Goal: Information Seeking & Learning: Learn about a topic

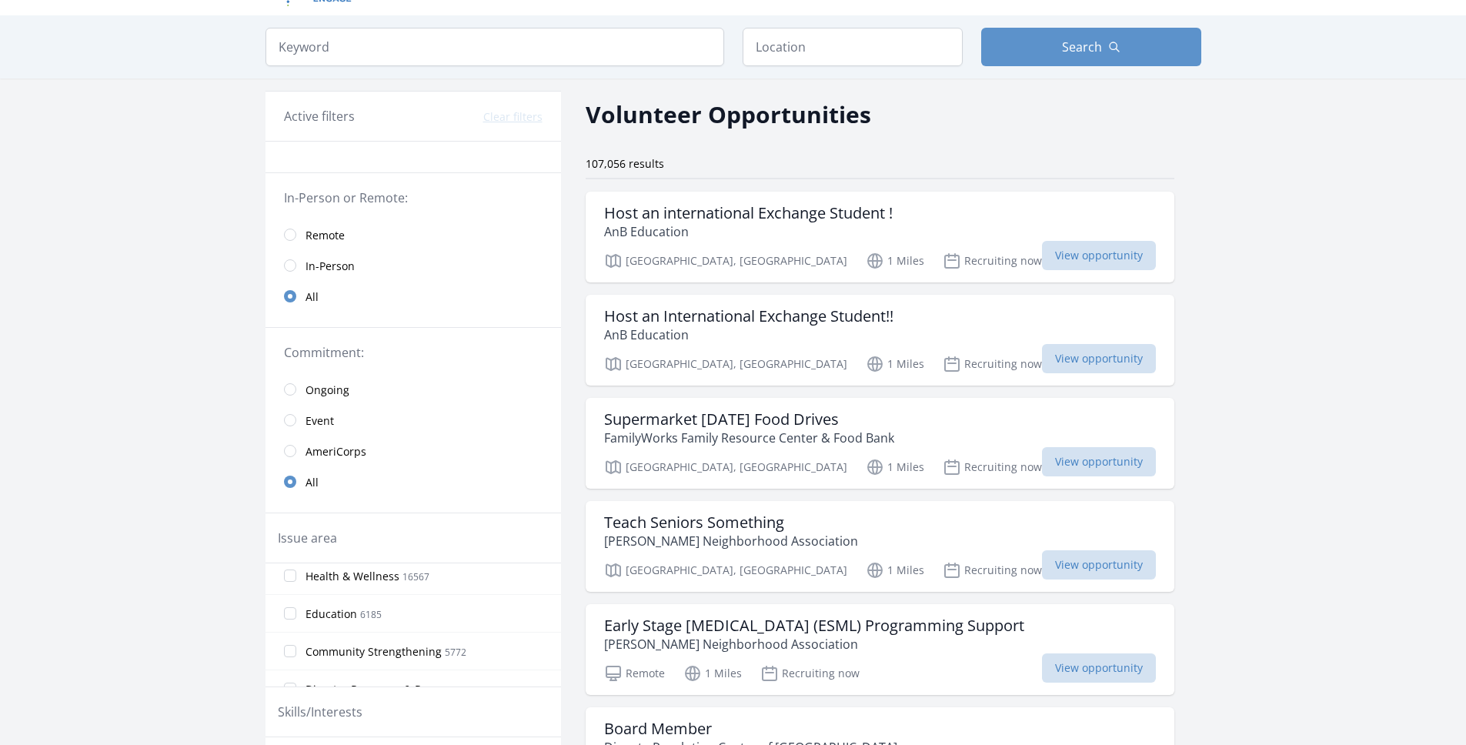
scroll to position [8, 0]
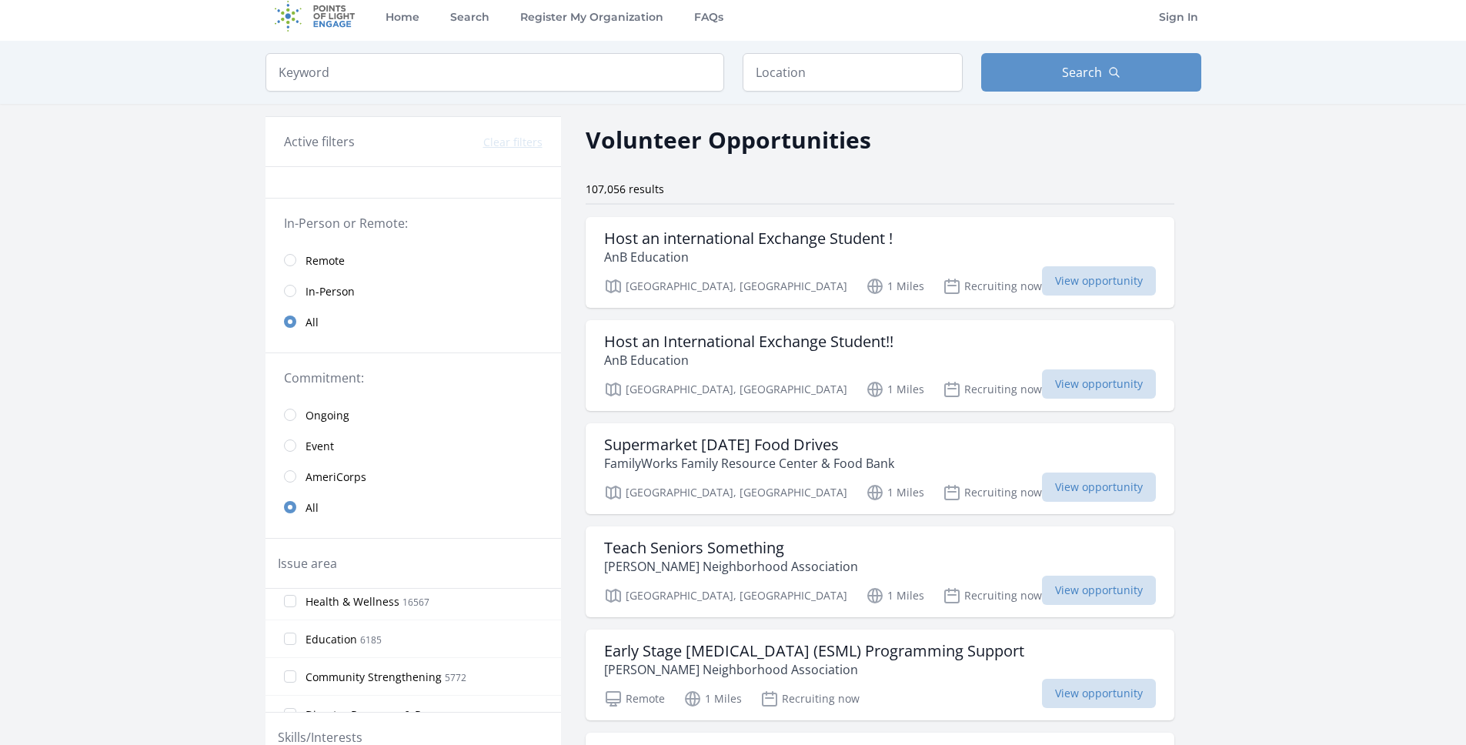
click at [319, 251] on span "Remote" at bounding box center [324, 260] width 39 height 18
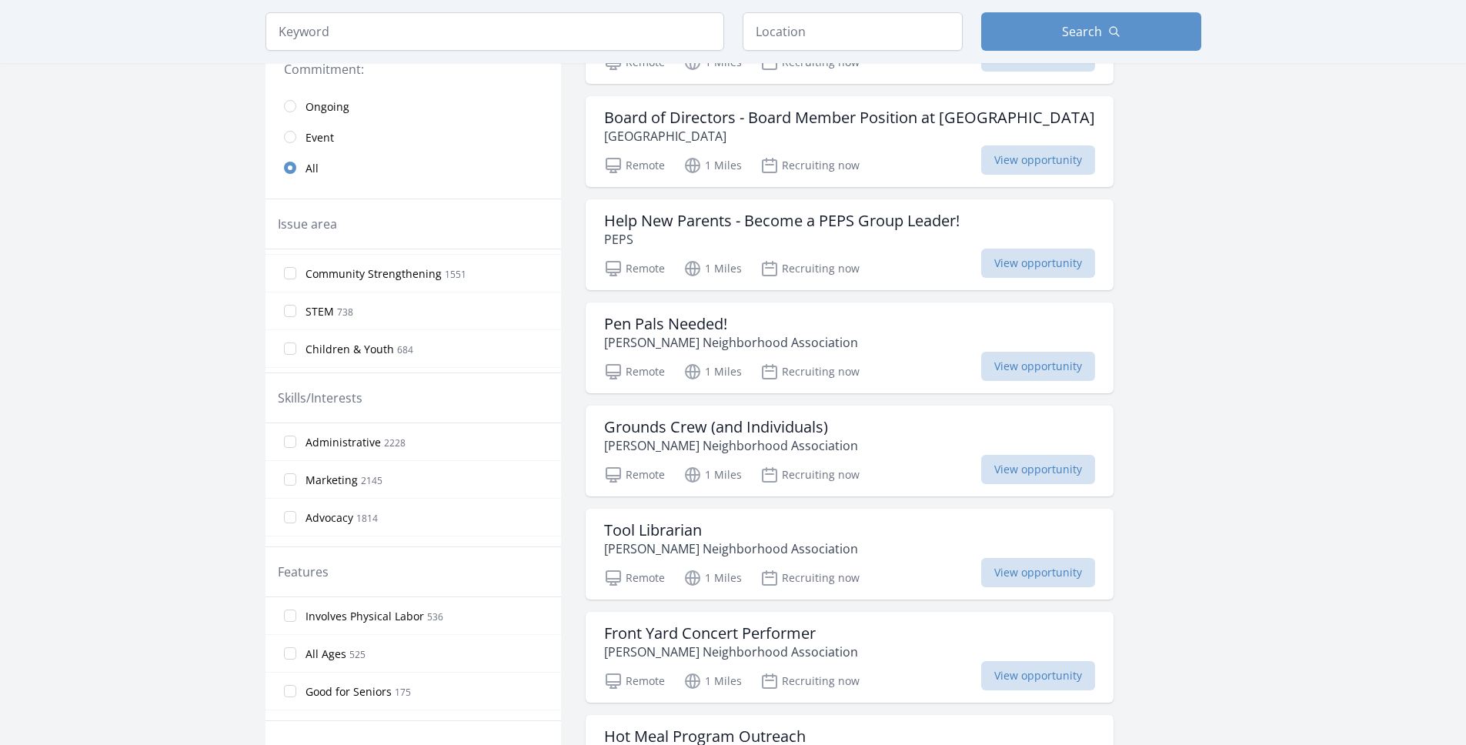
scroll to position [96, 0]
click at [386, 289] on label "STEM 738" at bounding box center [412, 284] width 295 height 31
click at [296, 289] on input "STEM 738" at bounding box center [290, 285] width 12 height 12
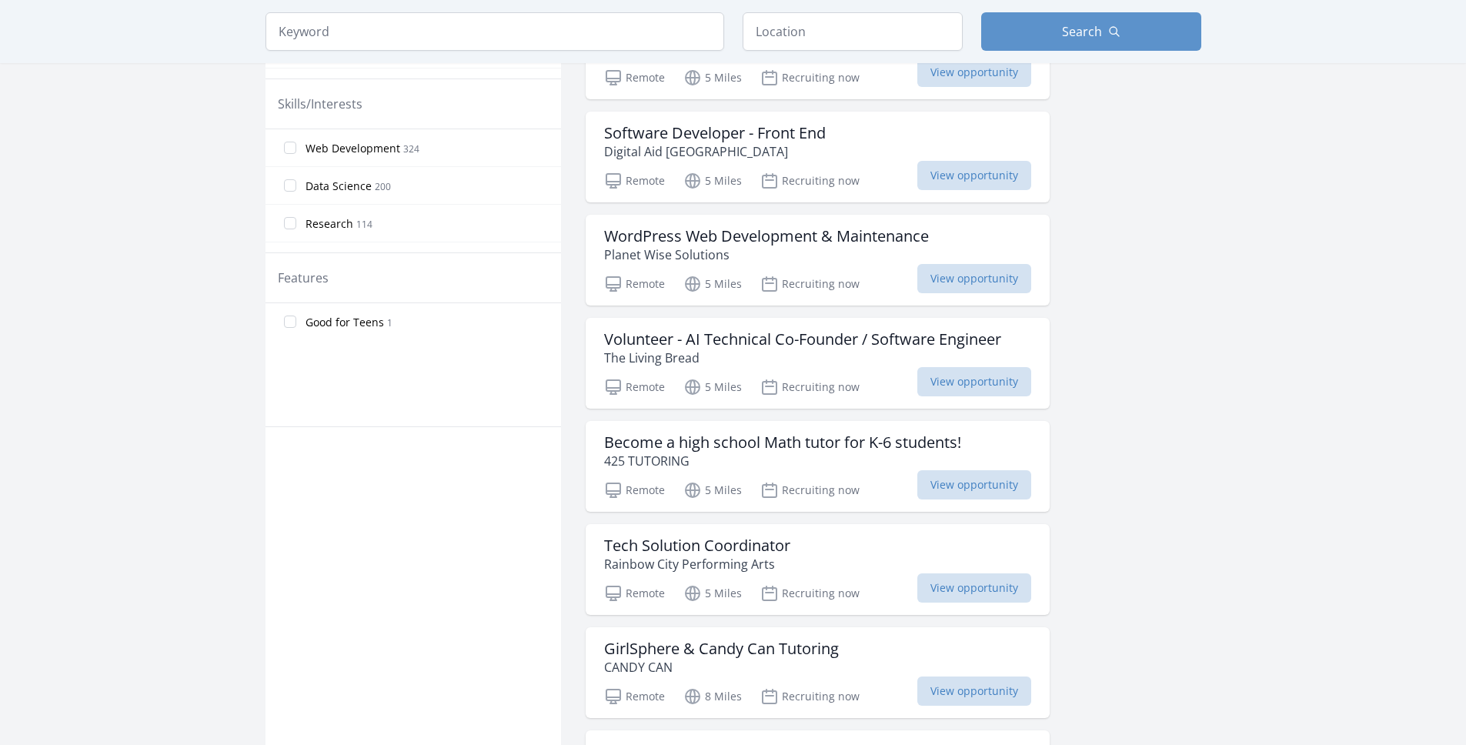
scroll to position [646, 0]
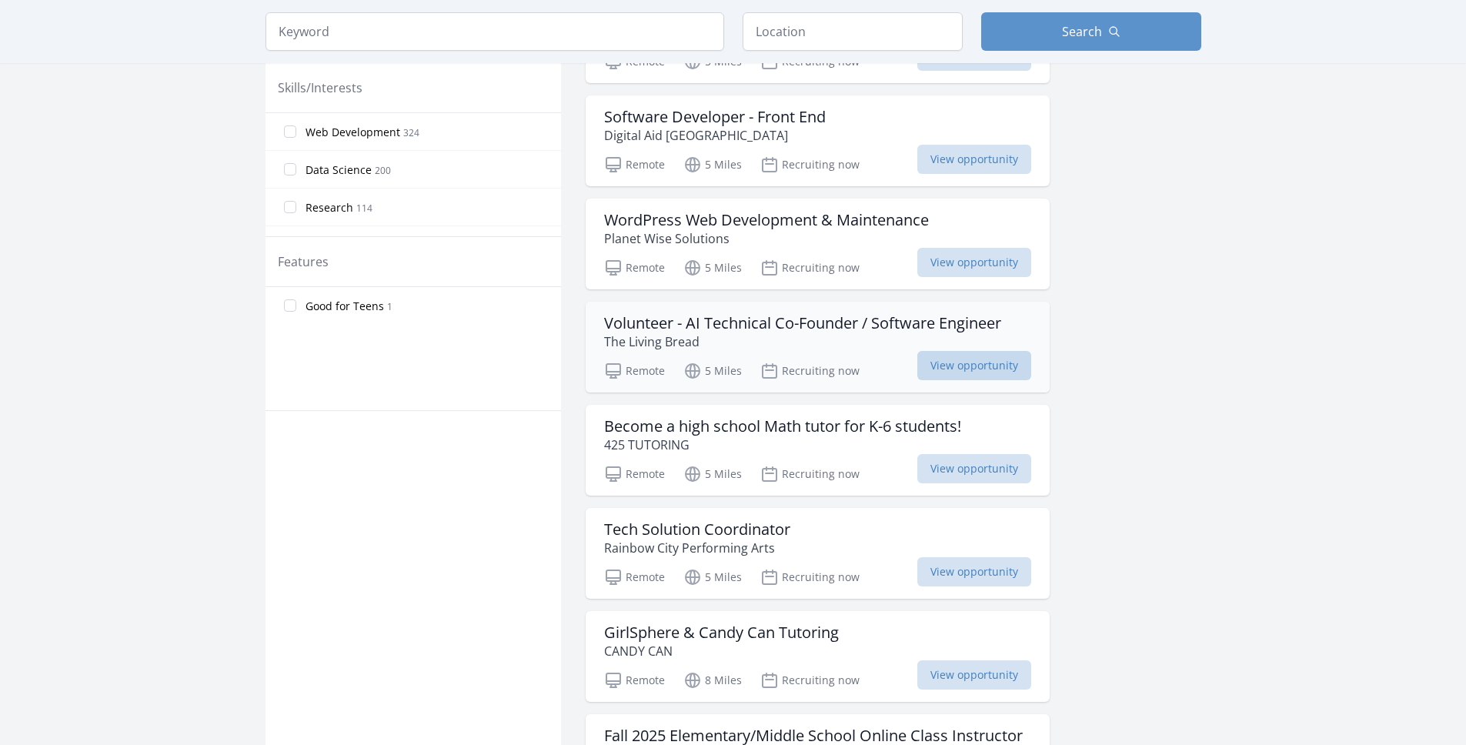
click at [948, 360] on span "View opportunity" at bounding box center [974, 365] width 114 height 29
click at [362, 202] on span "114" at bounding box center [364, 208] width 16 height 13
click at [296, 202] on input "Research 114" at bounding box center [290, 207] width 12 height 12
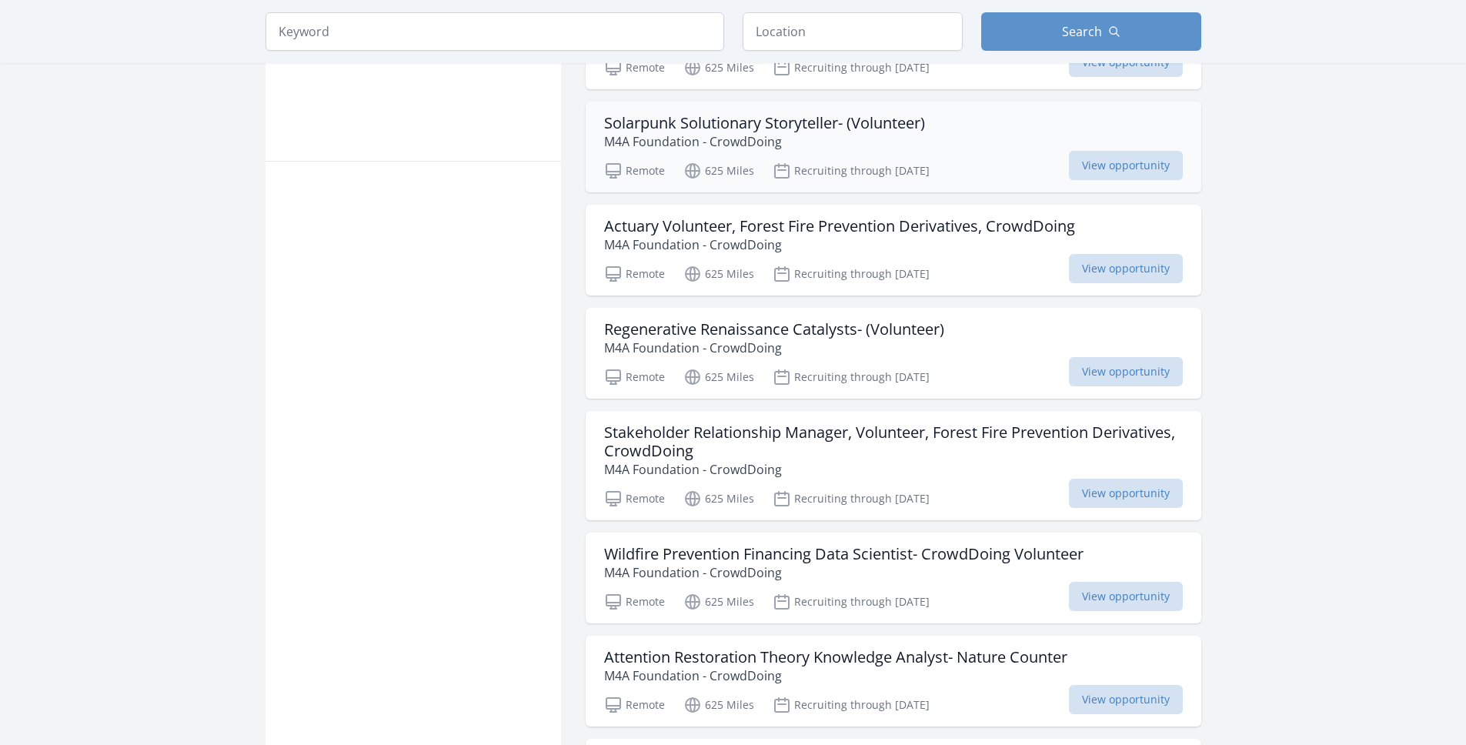
scroll to position [909, 0]
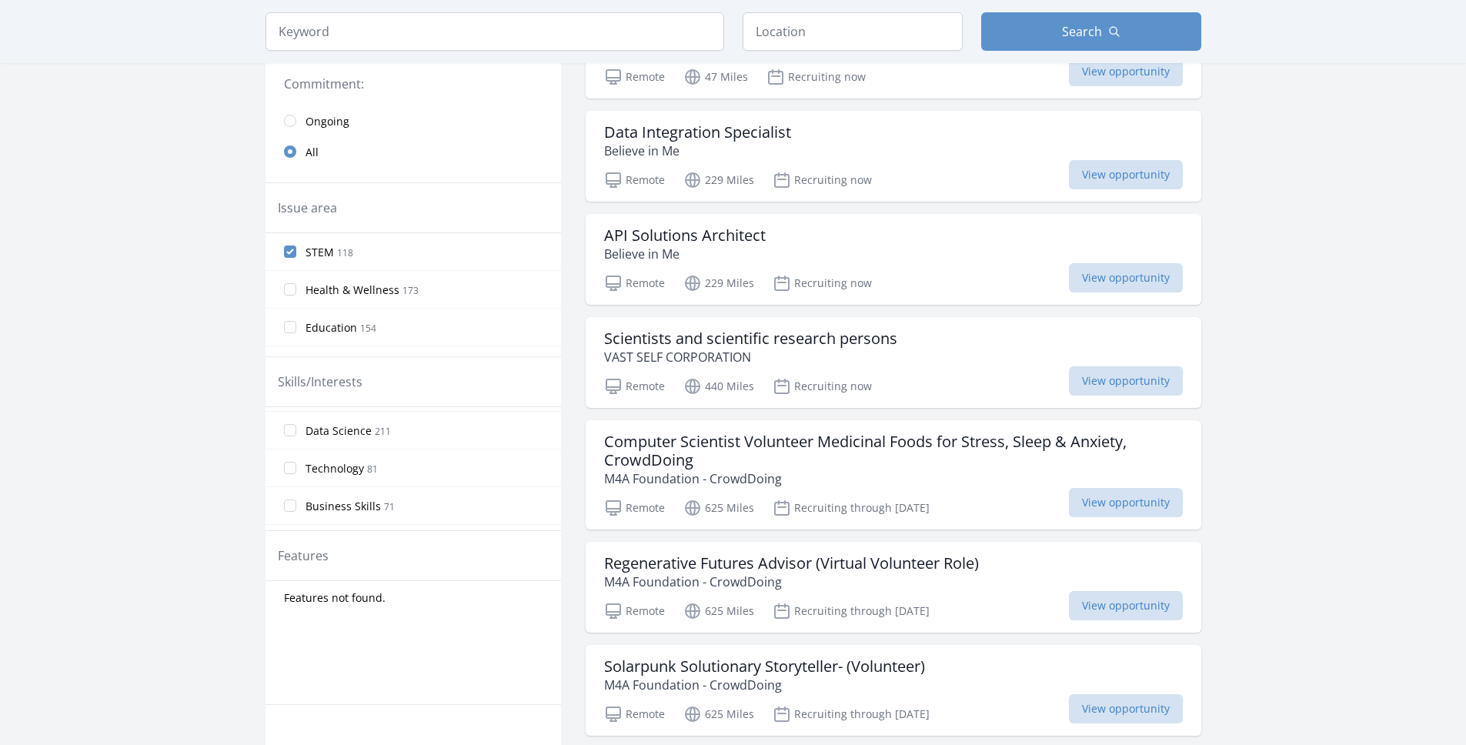
scroll to position [69, 0]
click at [416, 433] on label "Data Science 211" at bounding box center [412, 431] width 295 height 31
click at [296, 433] on input "Data Science 211" at bounding box center [290, 432] width 12 height 12
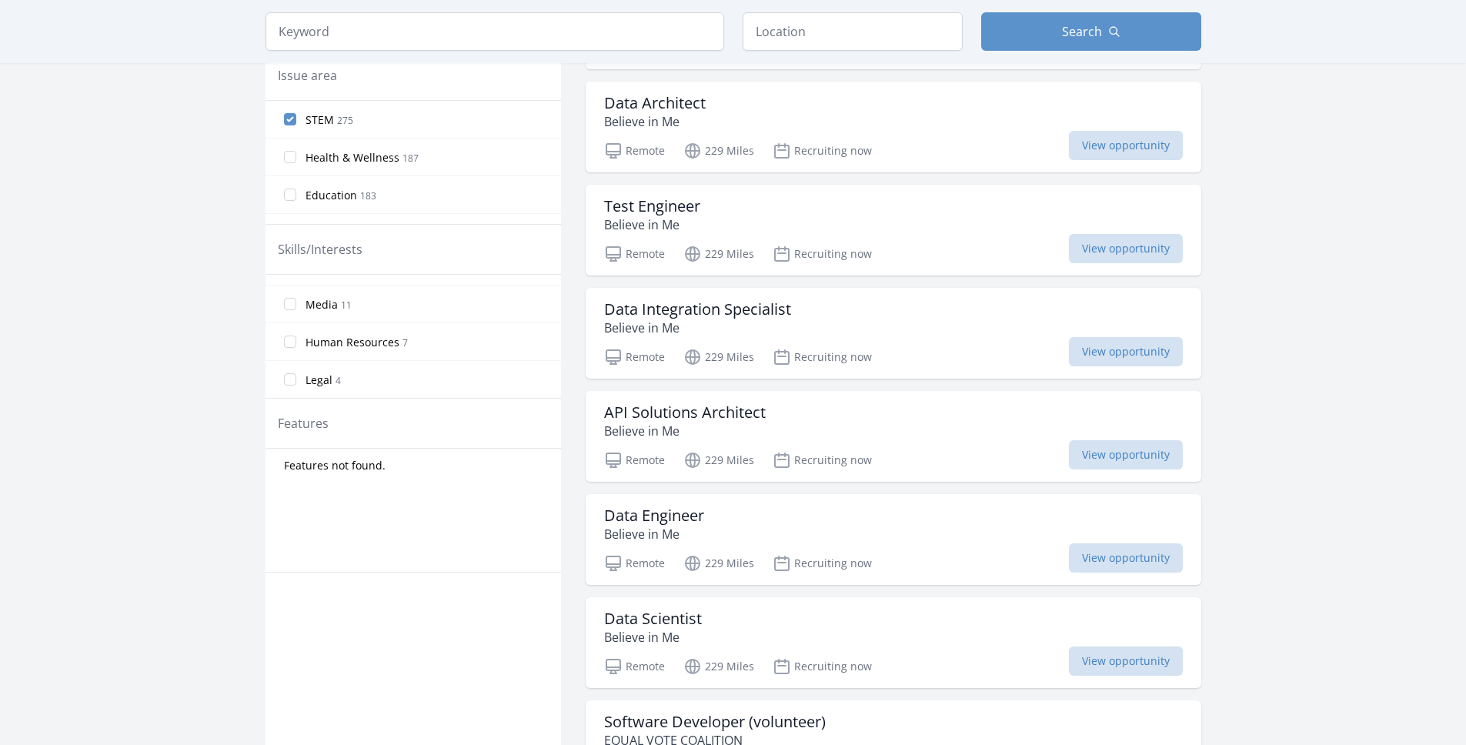
scroll to position [455, 0]
click at [860, 536] on div "Data Engineer Believe in Me" at bounding box center [893, 523] width 579 height 37
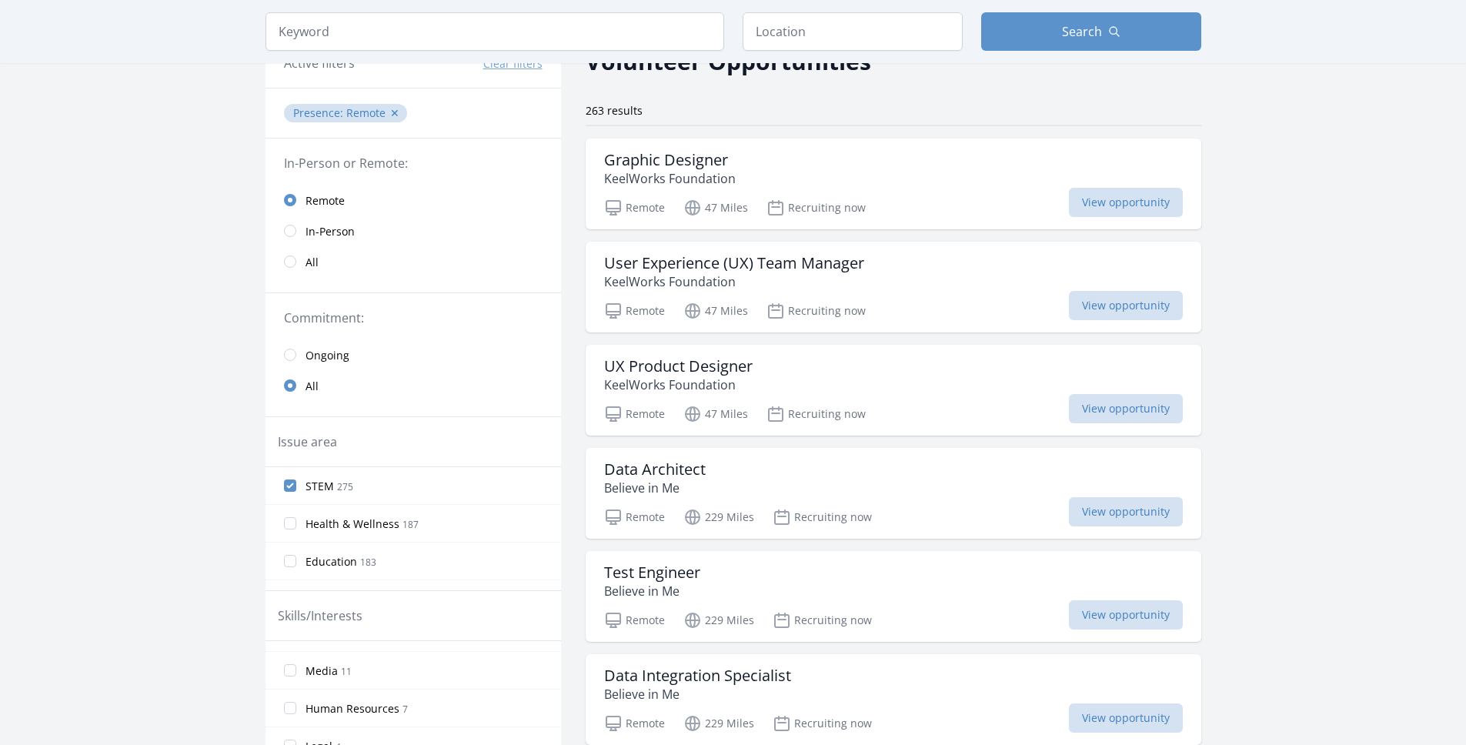
scroll to position [0, 0]
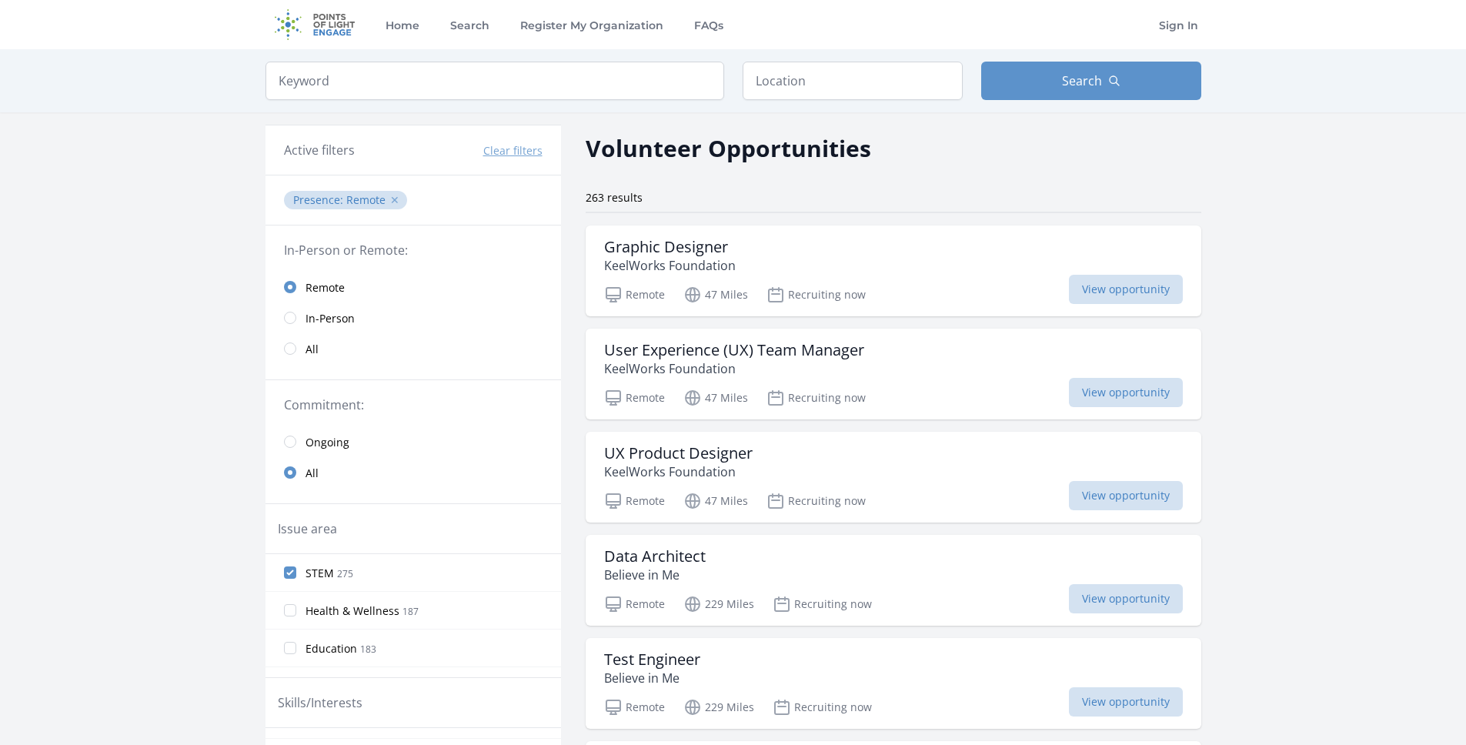
click at [394, 194] on button "✕" at bounding box center [394, 199] width 9 height 15
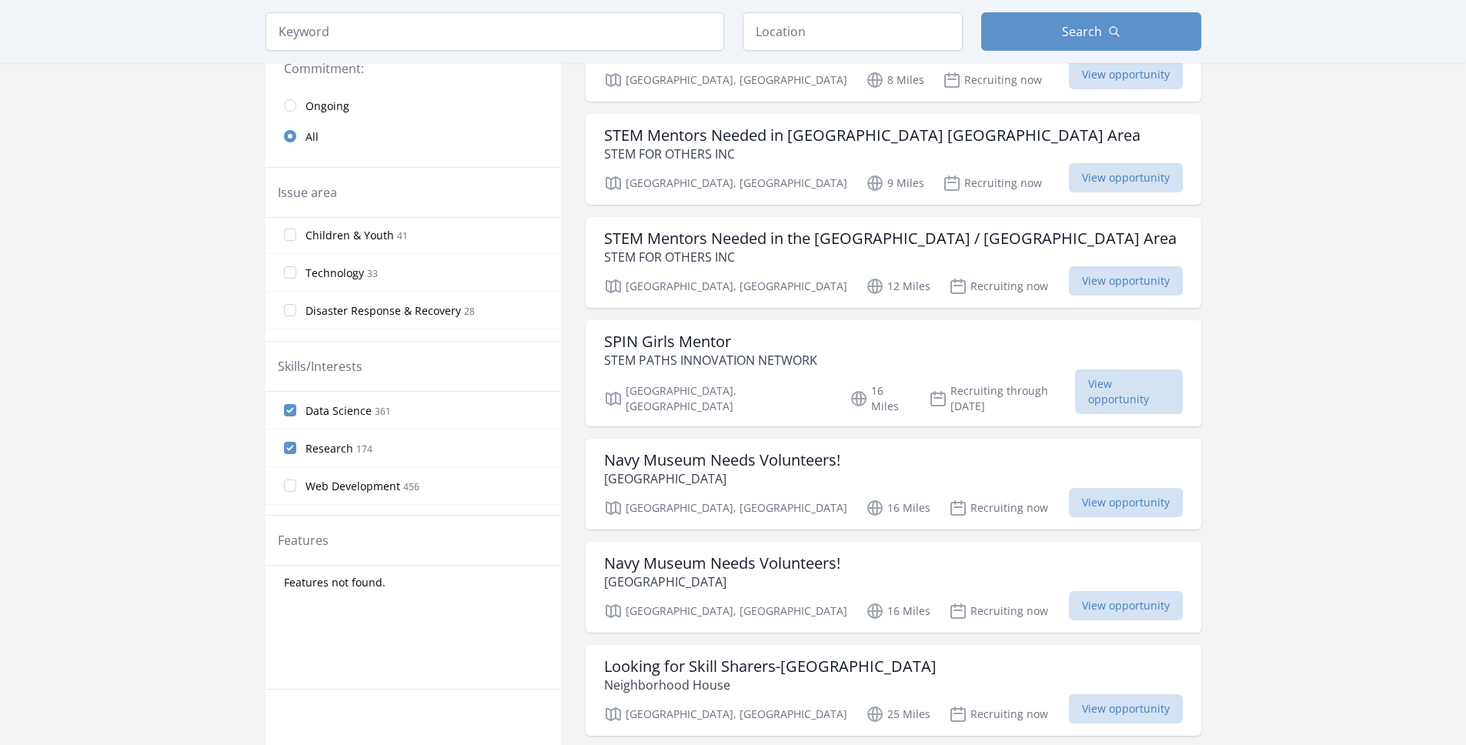
scroll to position [199, 0]
click at [406, 264] on label "Technology 33" at bounding box center [412, 263] width 295 height 31
click at [296, 264] on input "Technology 33" at bounding box center [290, 263] width 12 height 12
click at [384, 456] on span "Web Development" at bounding box center [352, 456] width 95 height 15
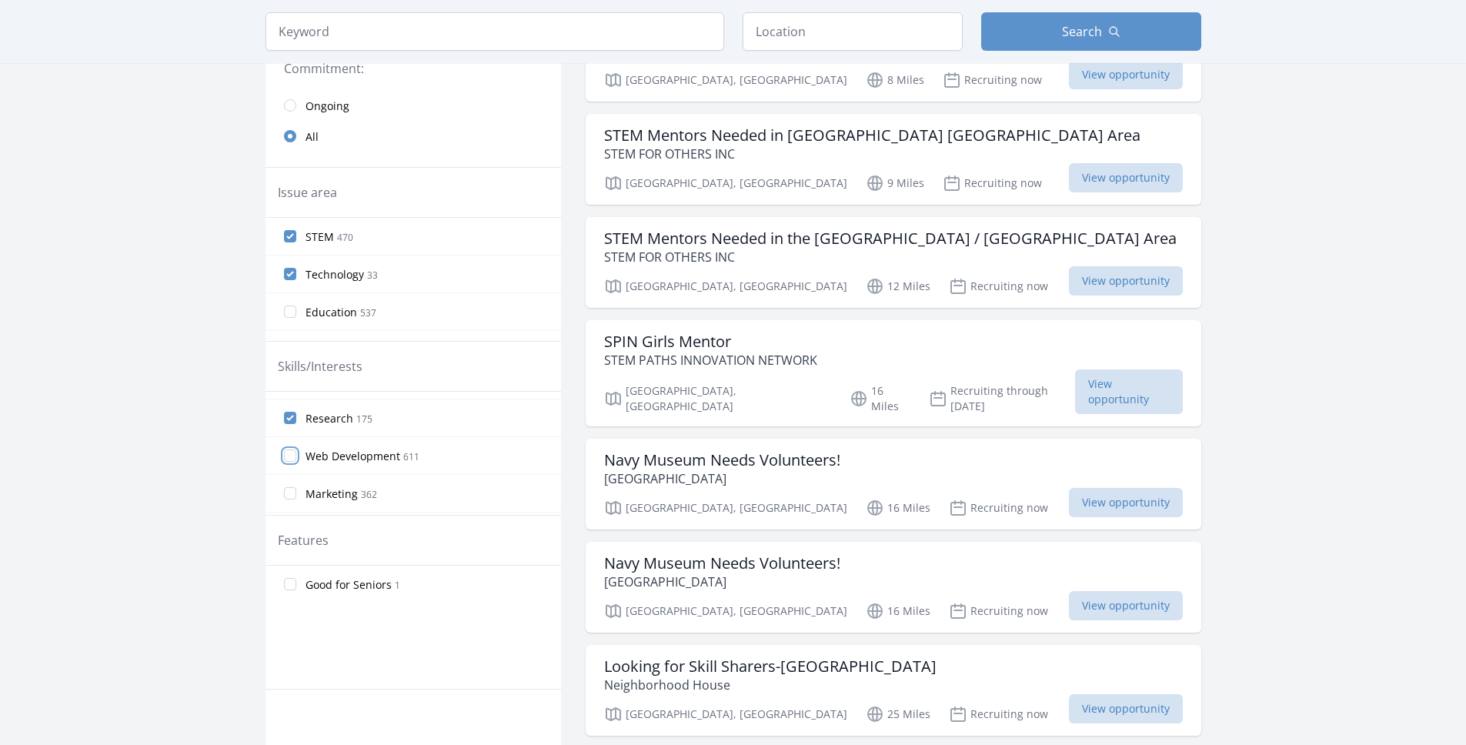
click at [296, 456] on input "Web Development 611" at bounding box center [290, 455] width 12 height 12
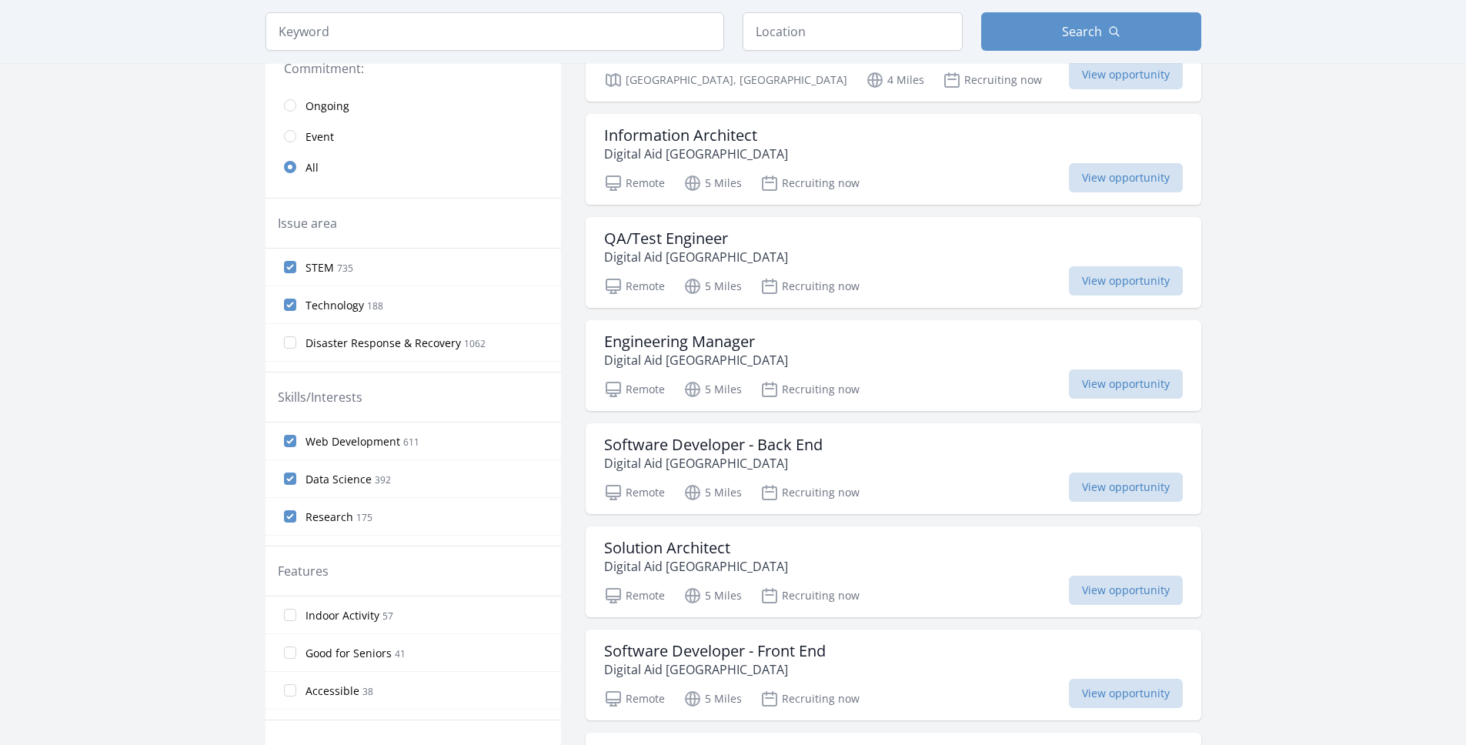
click at [385, 442] on span "Web Development" at bounding box center [352, 441] width 95 height 15
click at [296, 442] on input "Web Development 611" at bounding box center [290, 441] width 12 height 12
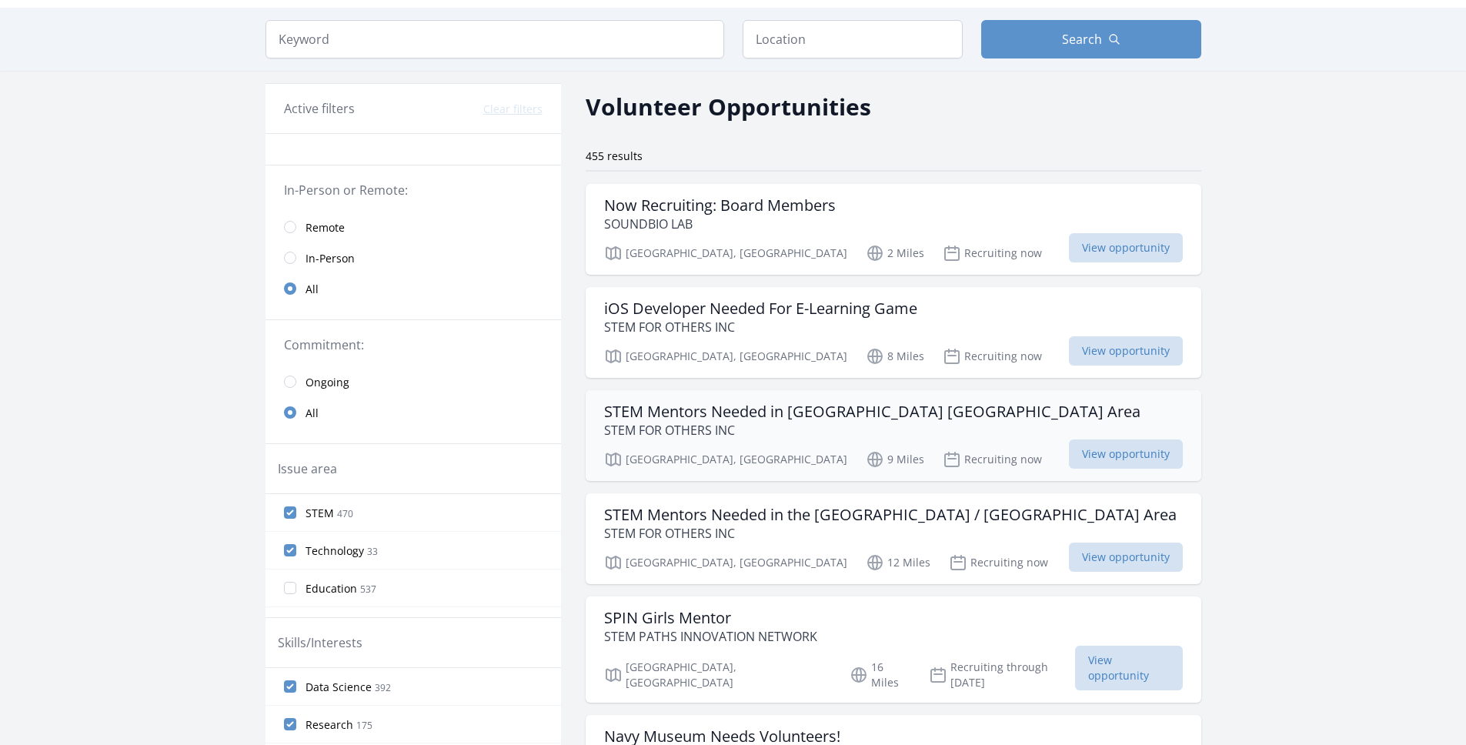
scroll to position [73, 0]
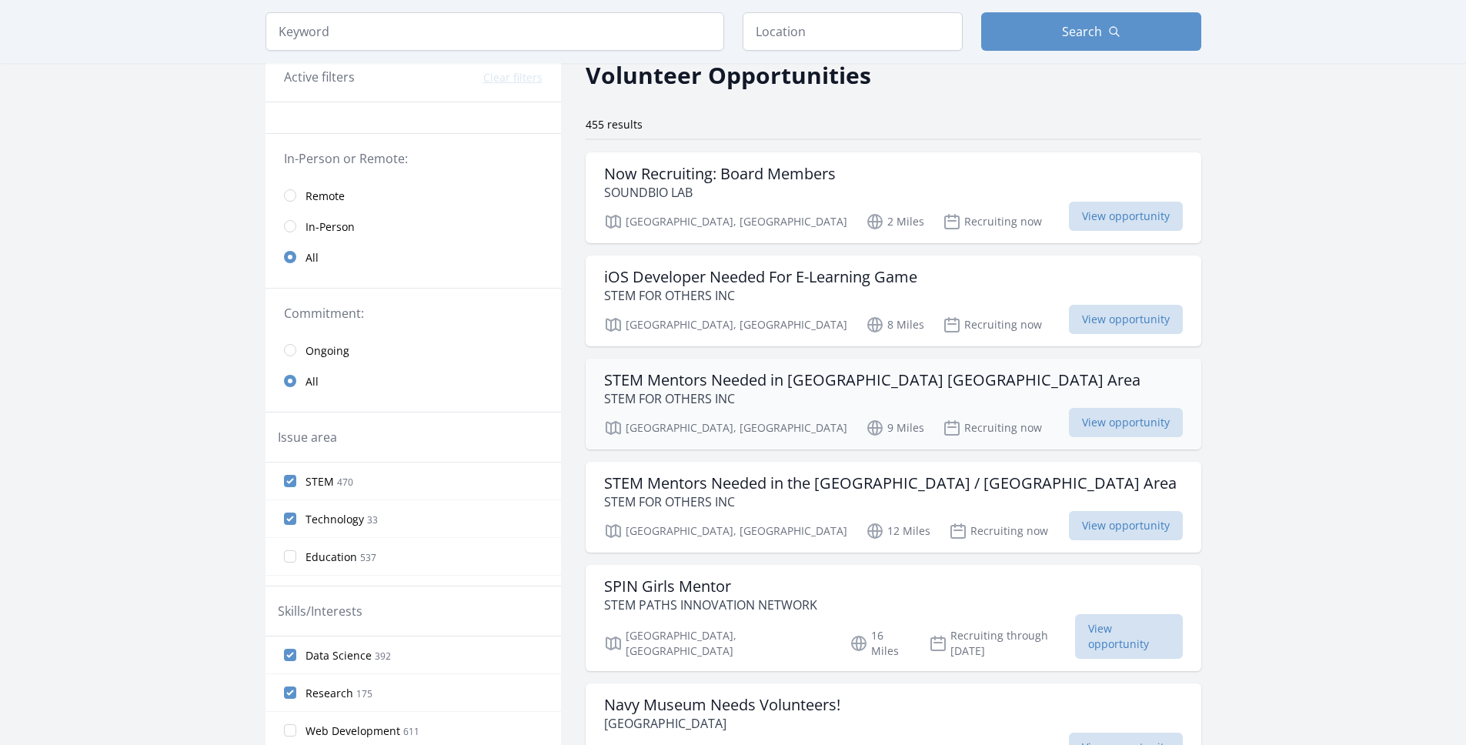
click at [940, 396] on div "STEM Mentors Needed in [GEOGRAPHIC_DATA] [GEOGRAPHIC_DATA] Area STEM FOR OTHERS…" at bounding box center [893, 389] width 579 height 37
click at [1134, 426] on span "View opportunity" at bounding box center [1126, 422] width 114 height 29
click at [324, 193] on span "Remote" at bounding box center [324, 196] width 39 height 15
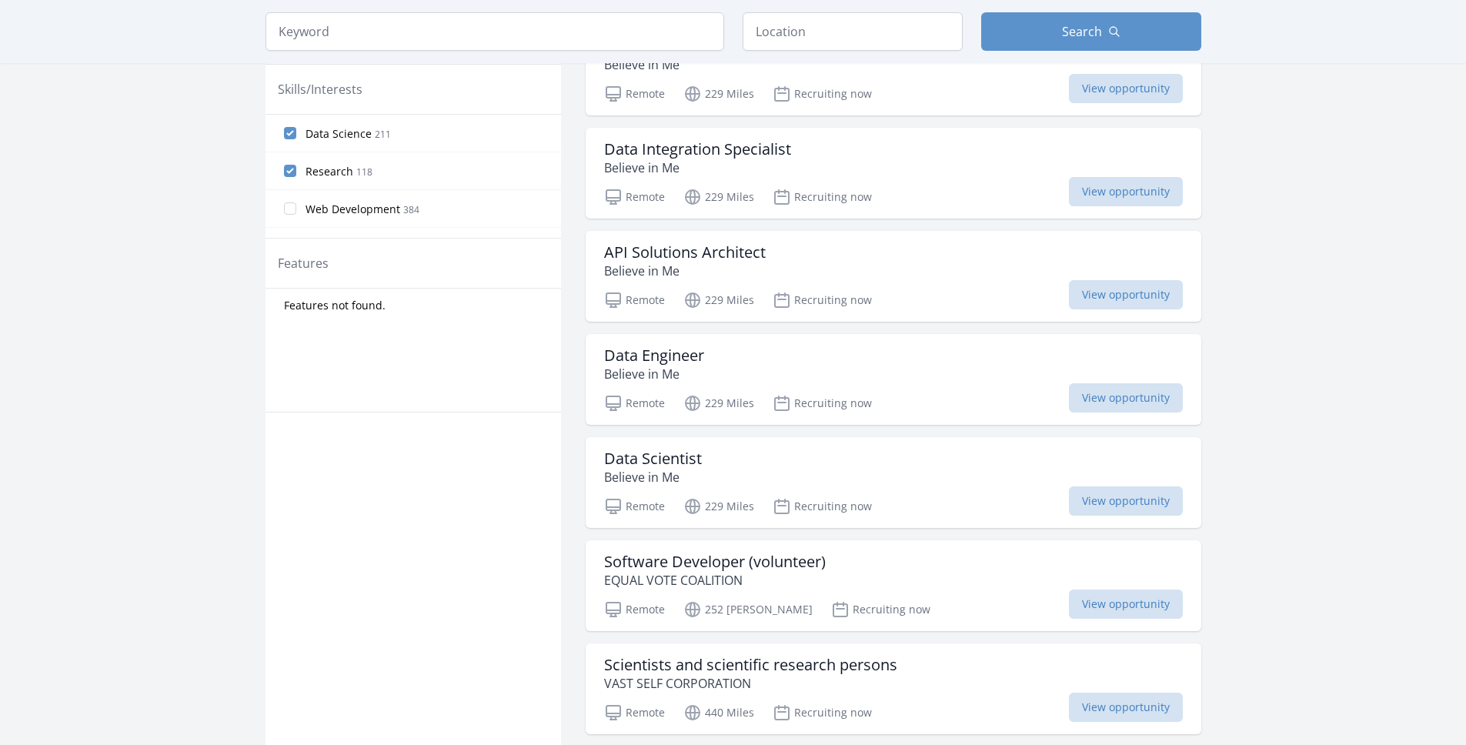
scroll to position [629, 0]
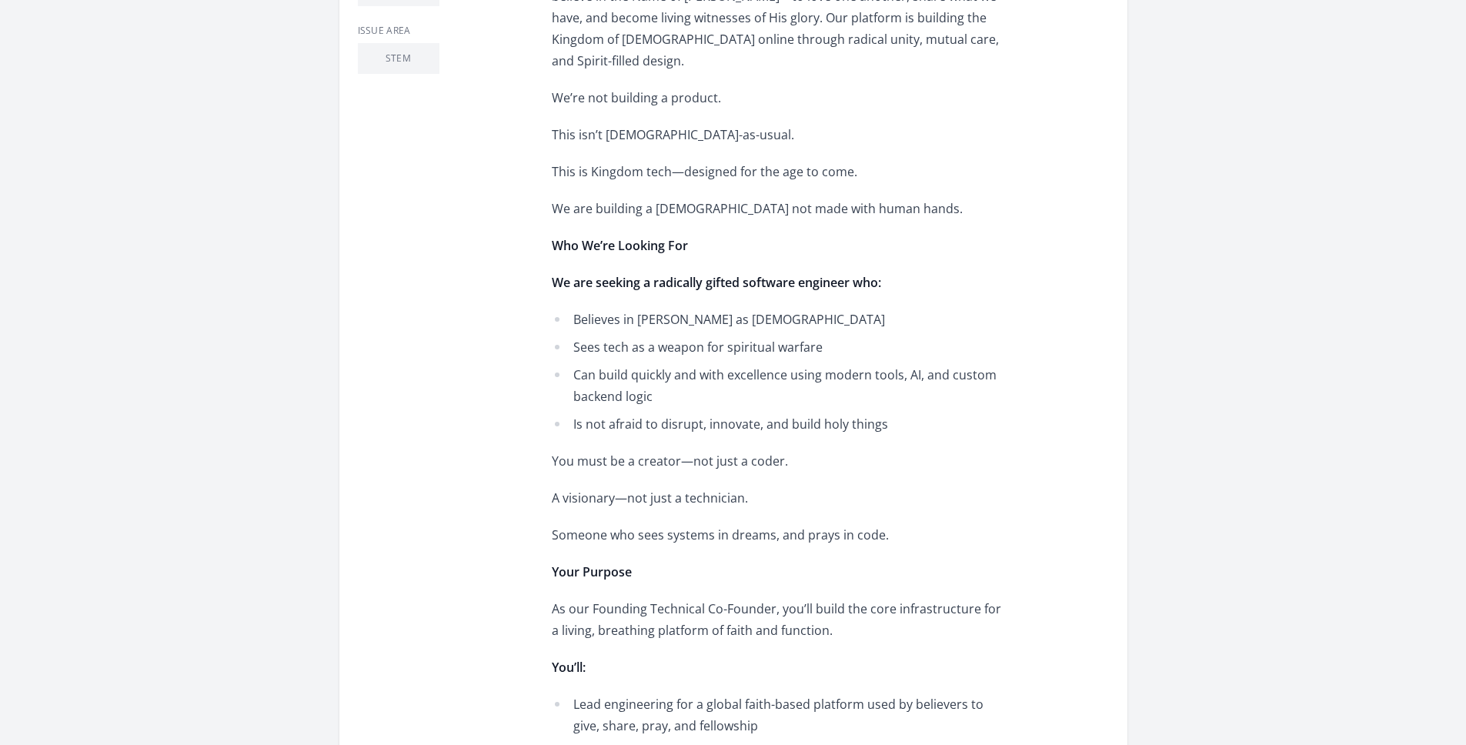
scroll to position [696, 0]
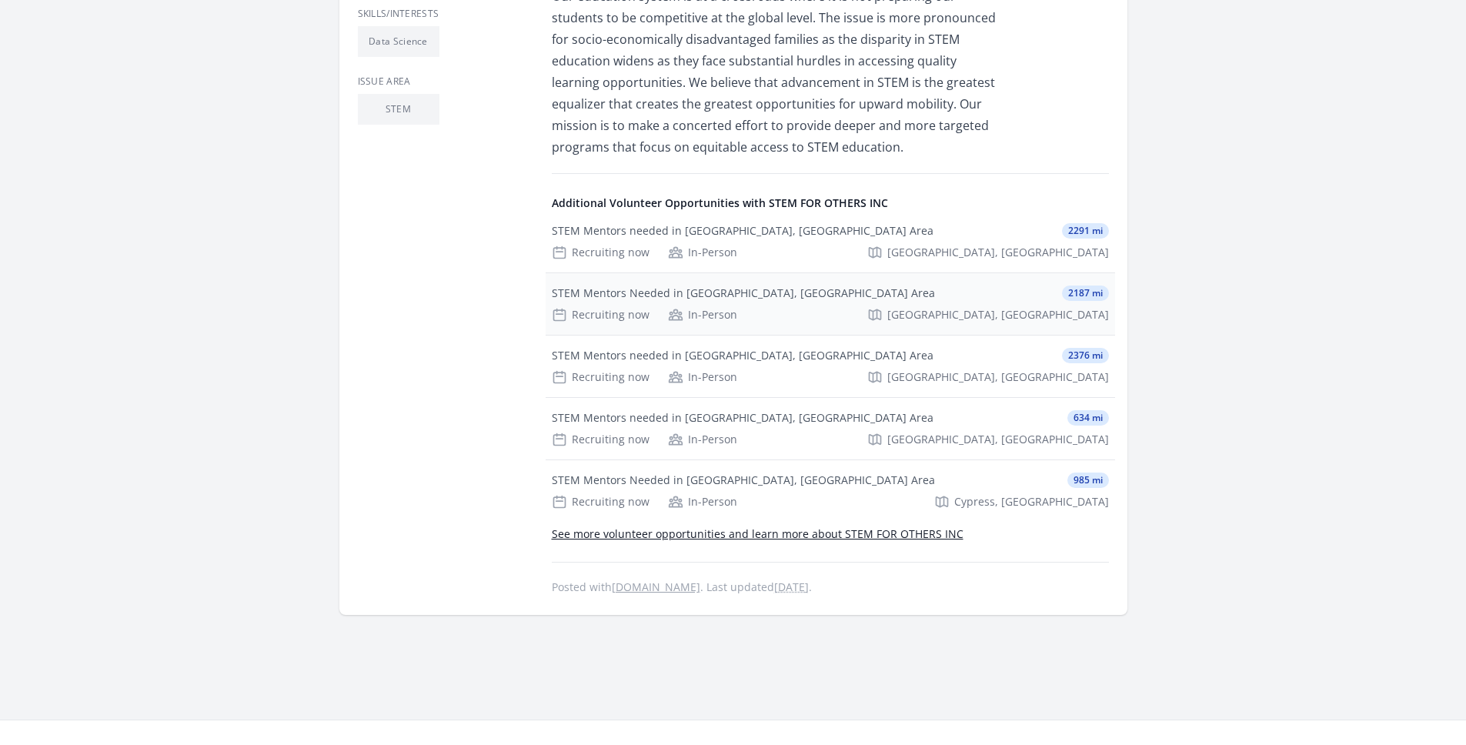
scroll to position [596, 0]
